Goal: Task Accomplishment & Management: Manage account settings

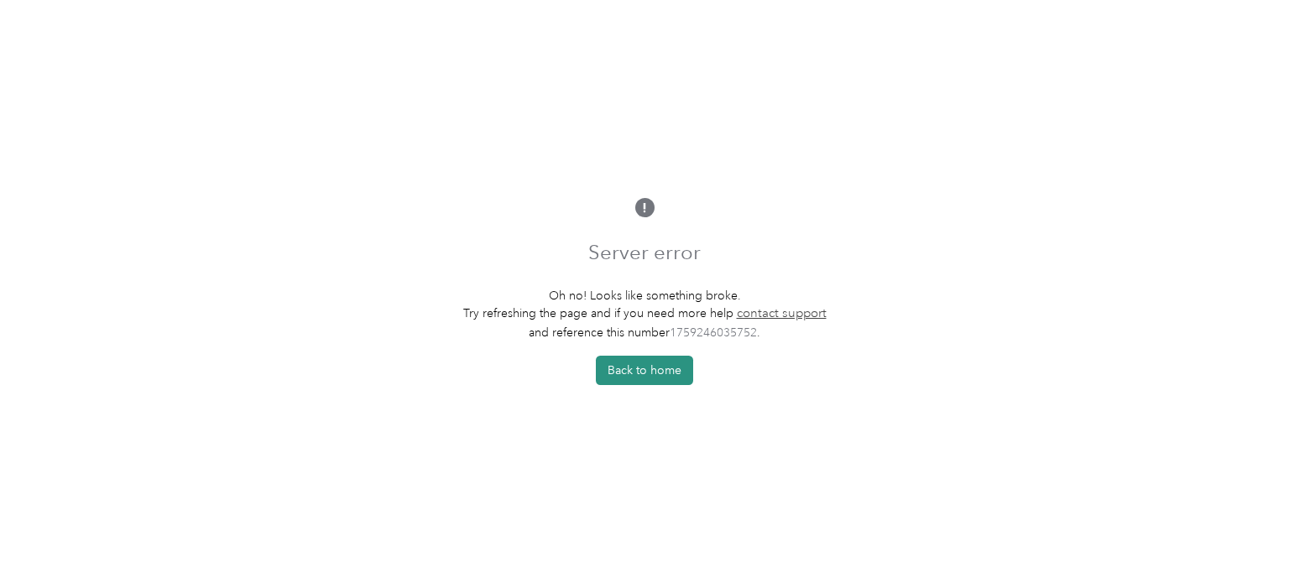
click at [629, 363] on button "Back to home" at bounding box center [644, 370] width 97 height 29
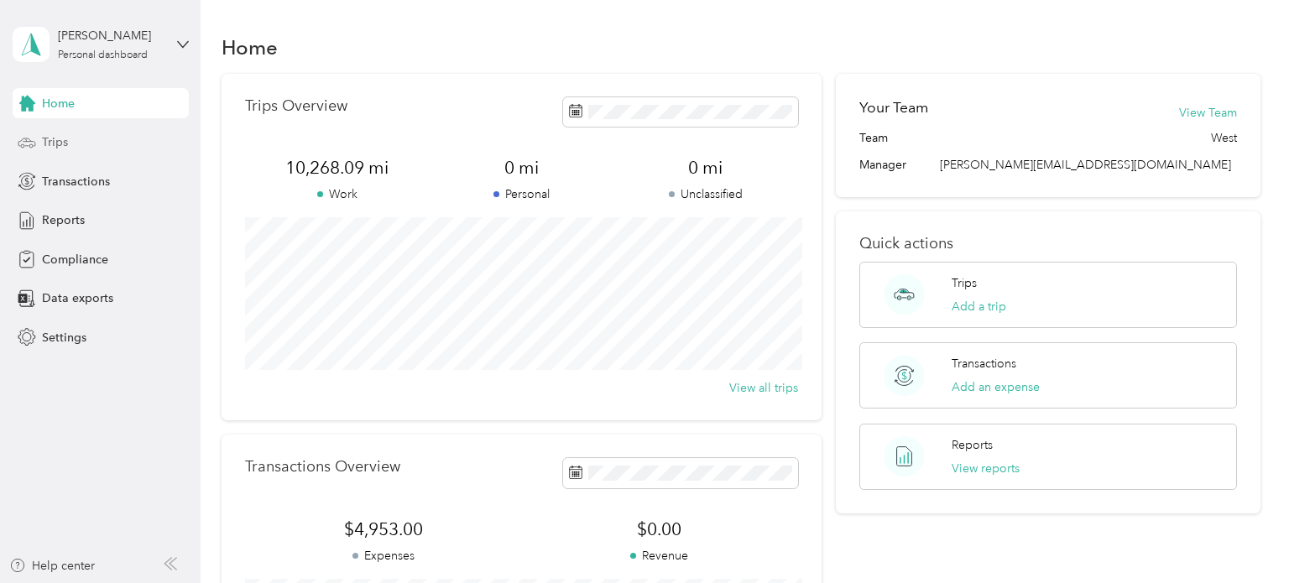
click at [57, 143] on span "Trips" at bounding box center [55, 142] width 26 height 18
